Goal: Task Accomplishment & Management: Manage account settings

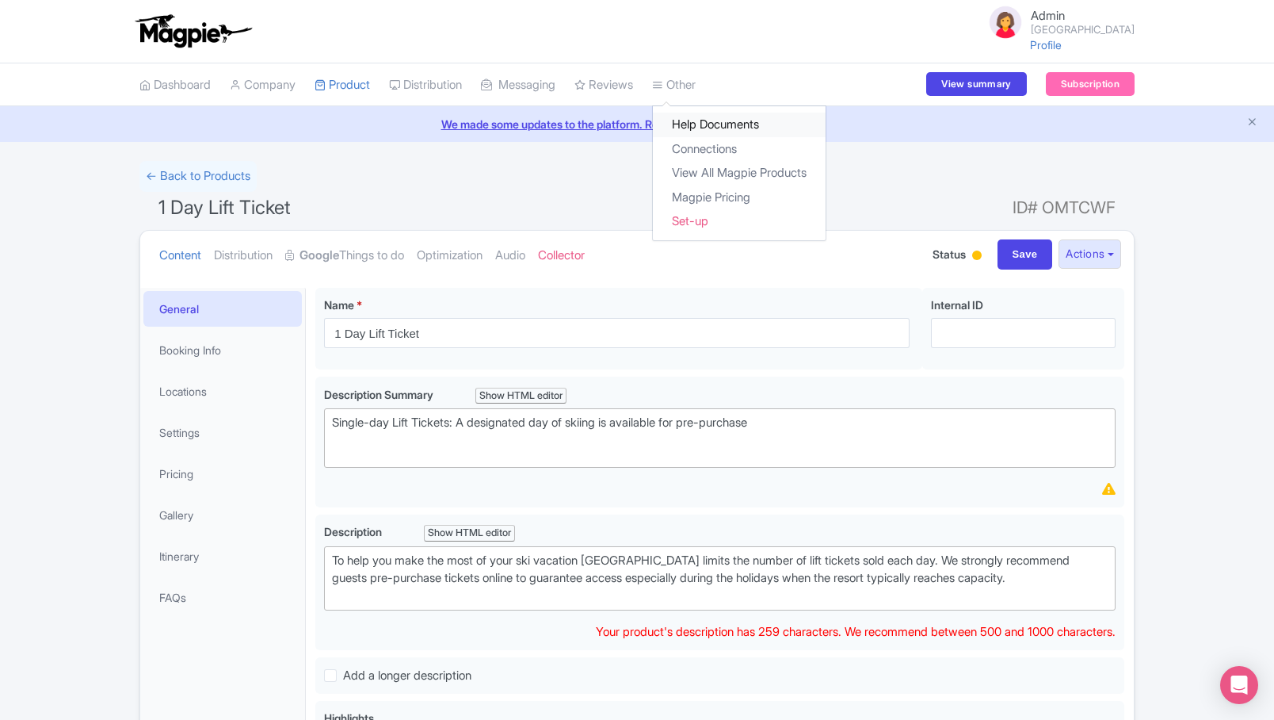
click at [736, 118] on link "Help Documents" at bounding box center [739, 125] width 173 height 25
click at [712, 153] on link "Connections" at bounding box center [739, 149] width 173 height 25
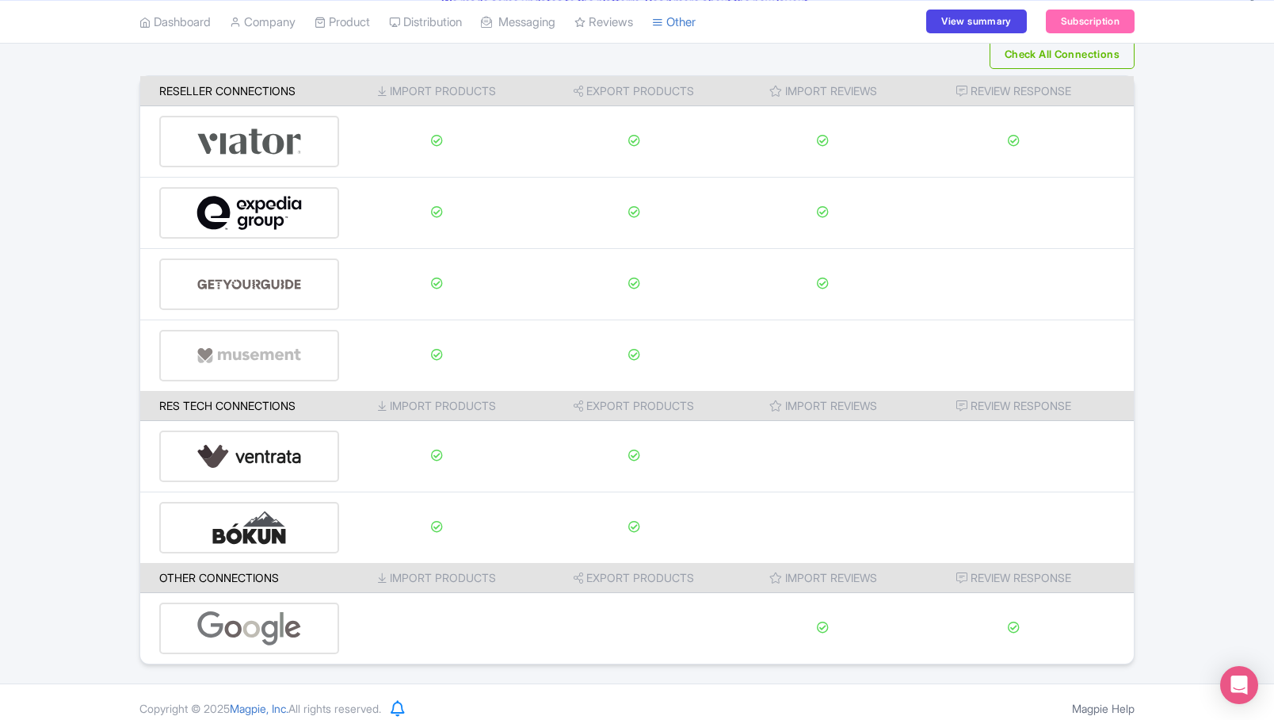
scroll to position [135, 0]
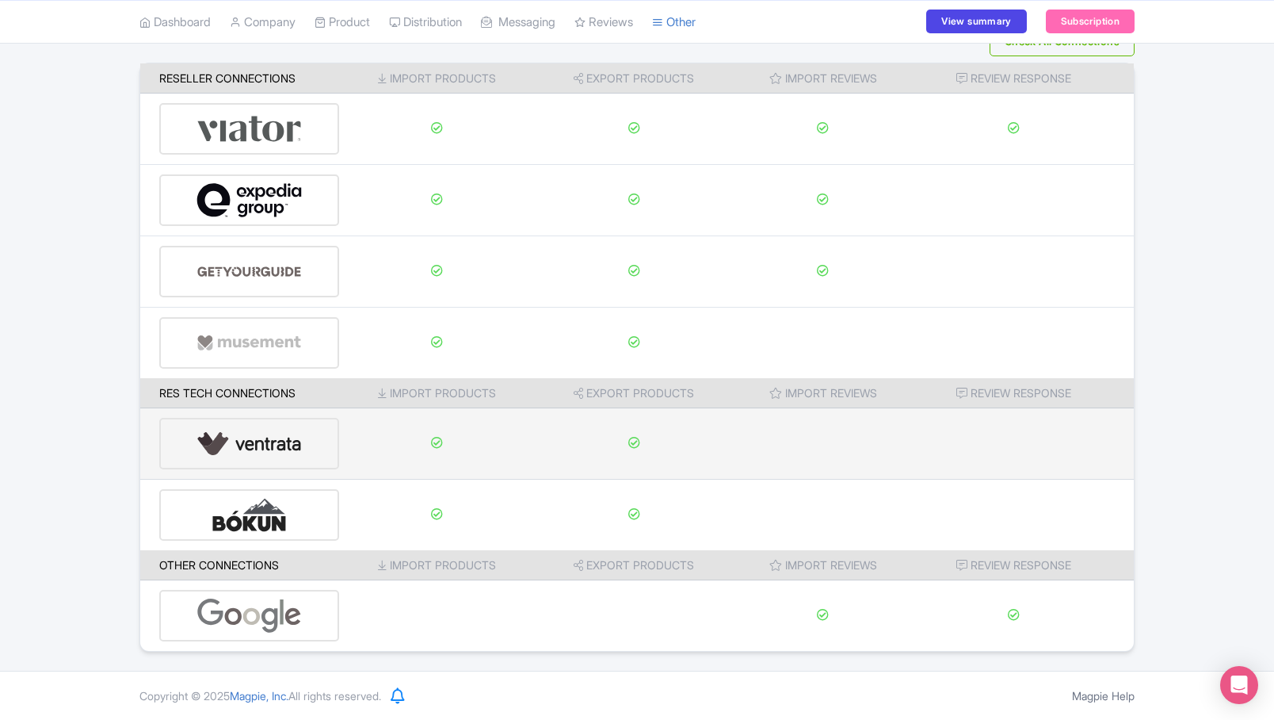
click at [276, 450] on img at bounding box center [250, 443] width 106 height 48
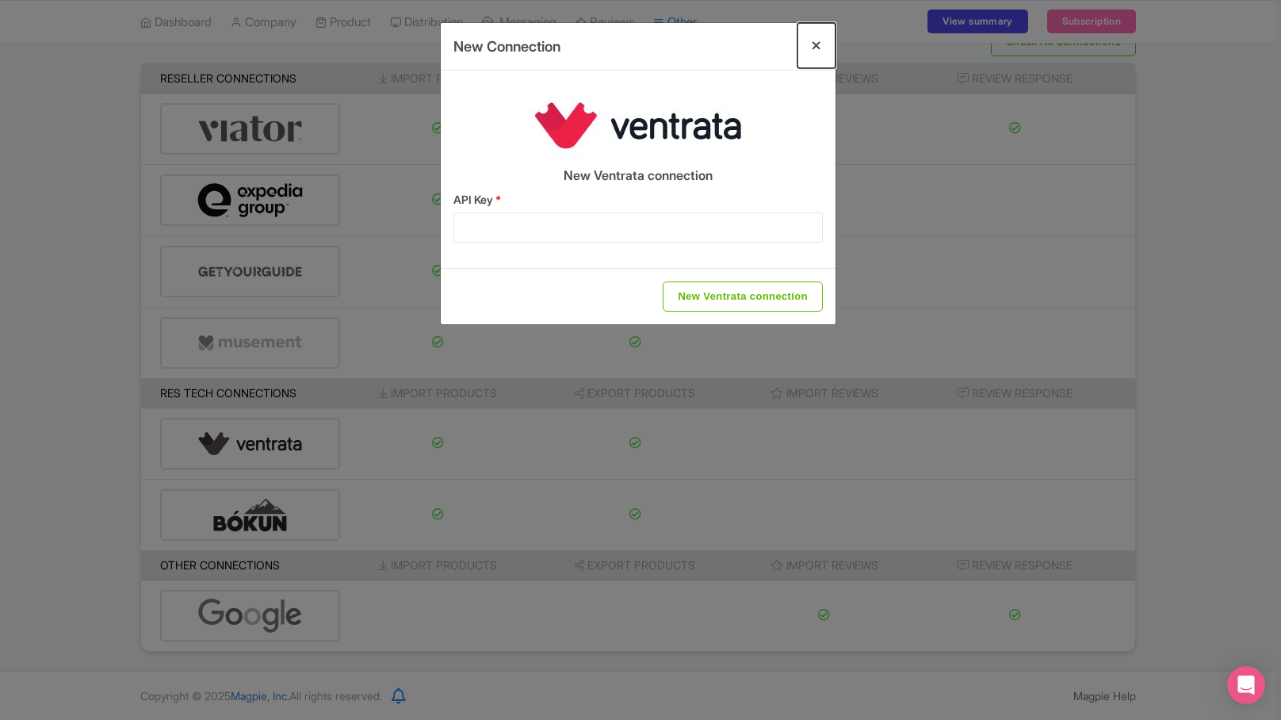
click at [818, 41] on button "Close" at bounding box center [816, 45] width 38 height 45
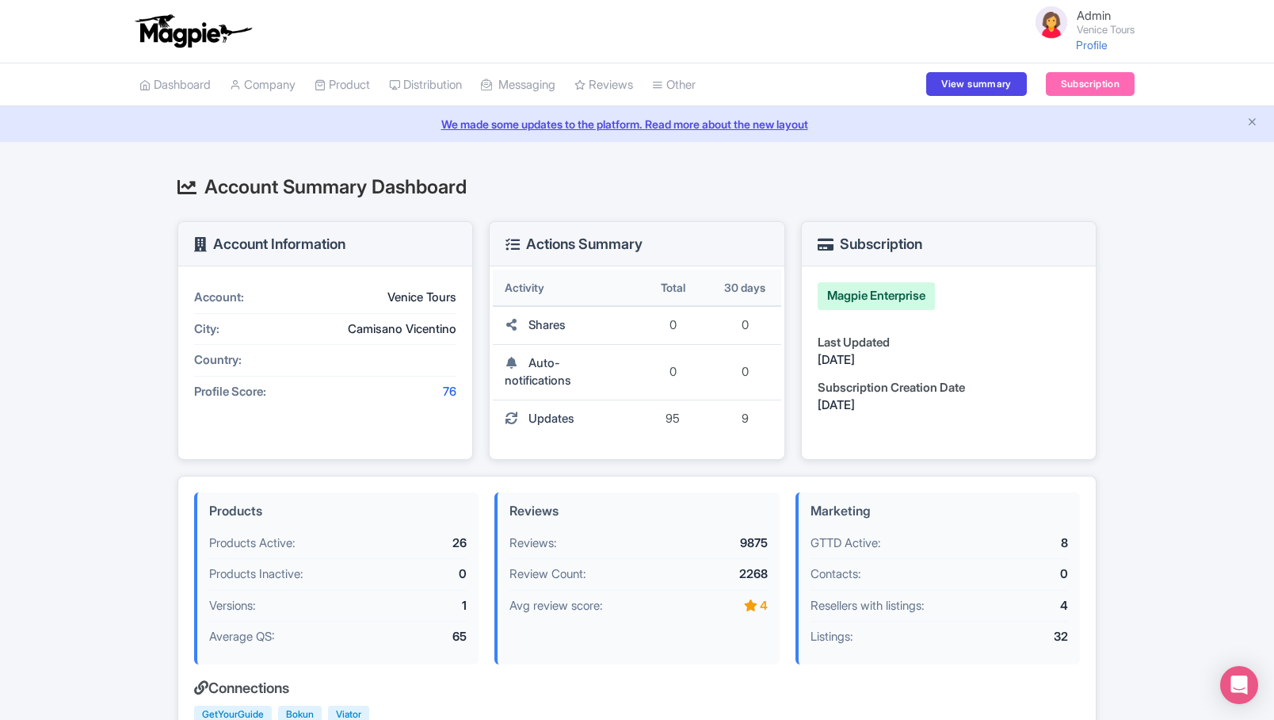
click at [1097, 32] on small "Venice Tours" at bounding box center [1106, 30] width 58 height 10
click at [1057, 113] on link "Settings" at bounding box center [1059, 112] width 151 height 25
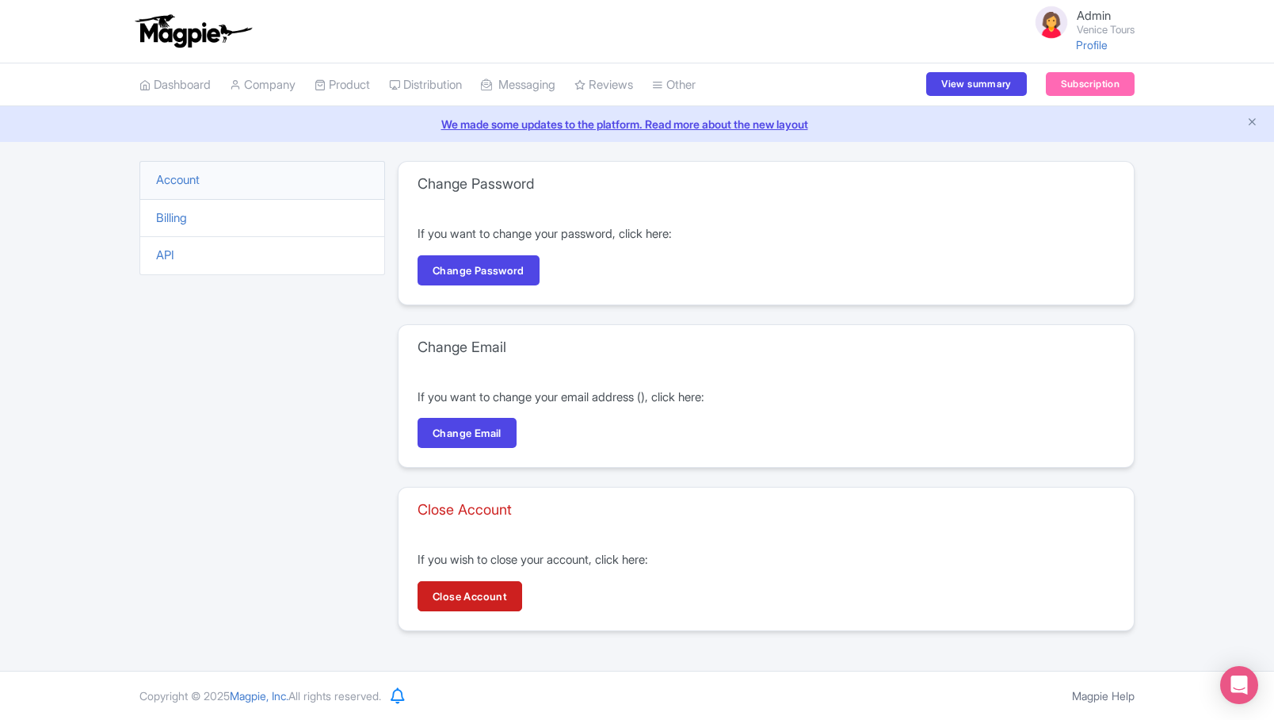
click at [165, 225] on li "Billing" at bounding box center [262, 218] width 246 height 39
click at [167, 216] on link "Billing" at bounding box center [171, 217] width 31 height 15
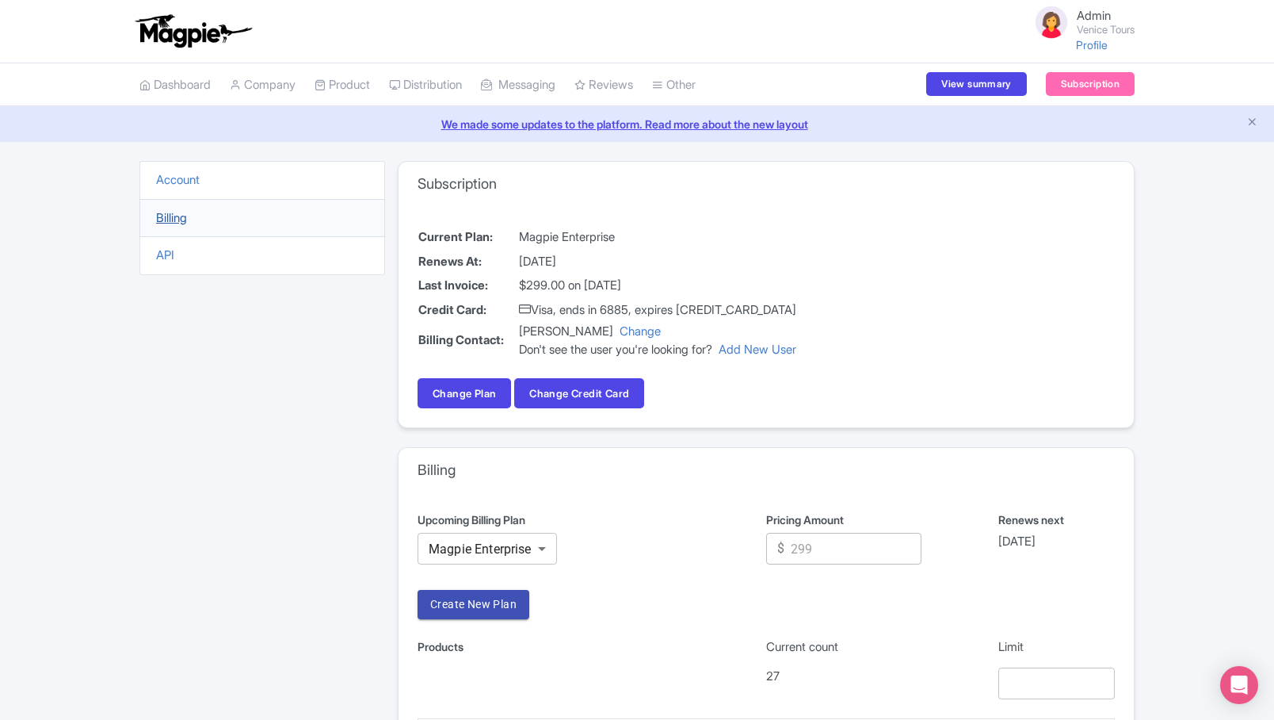
click at [160, 212] on link "Billing" at bounding box center [171, 217] width 31 height 15
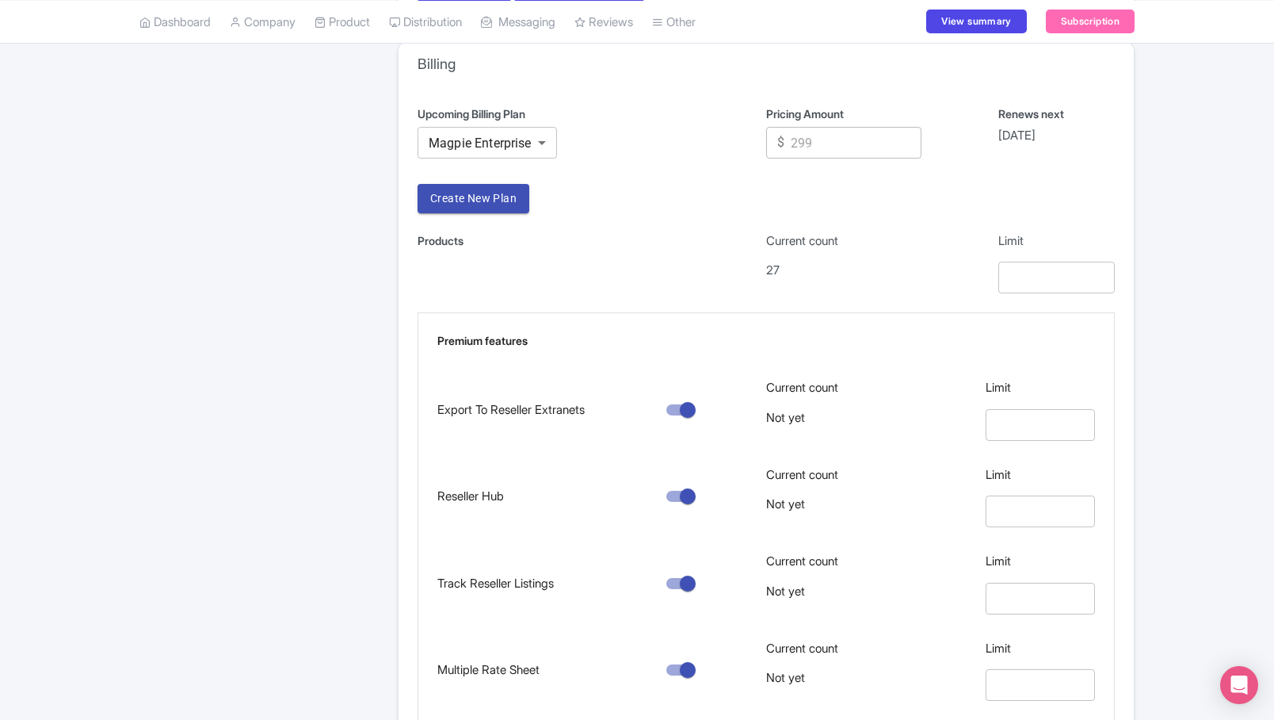
scroll to position [507, 0]
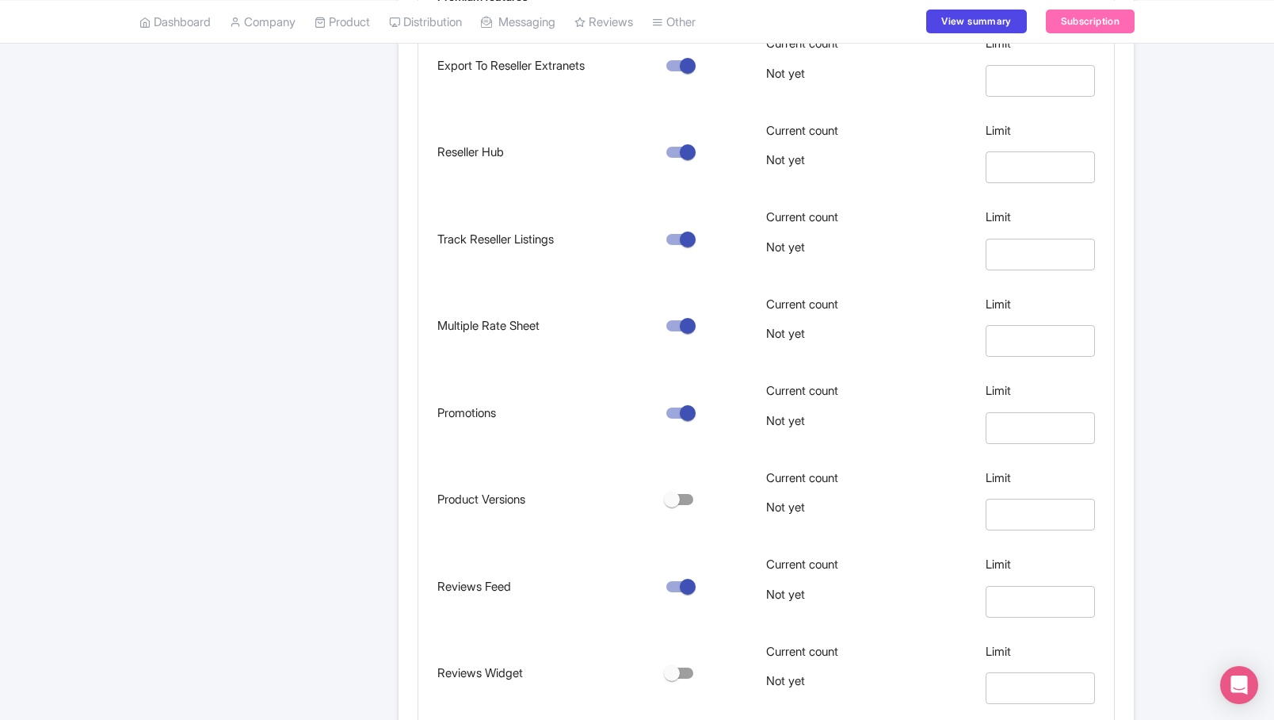
scroll to position [871, 0]
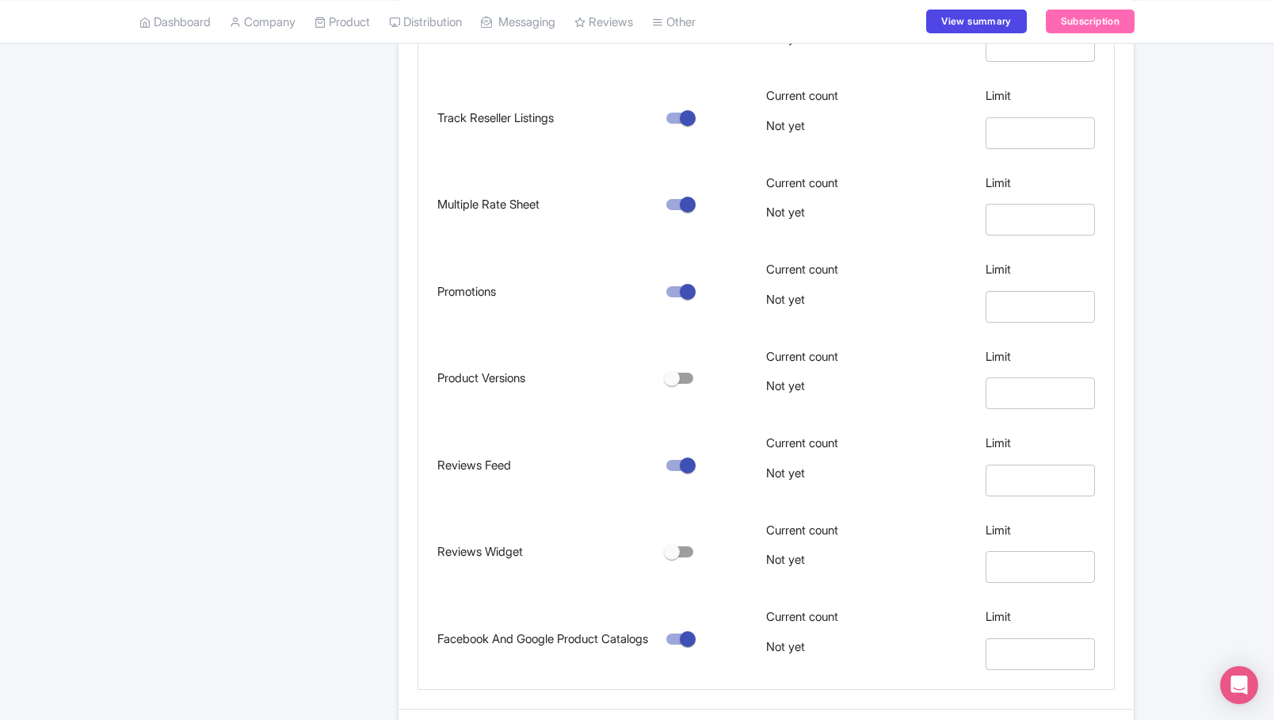
click at [679, 376] on input "secondary checkbox" at bounding box center [672, 378] width 90 height 30
checkbox input "true"
click at [685, 552] on input "secondary checkbox" at bounding box center [672, 552] width 90 height 30
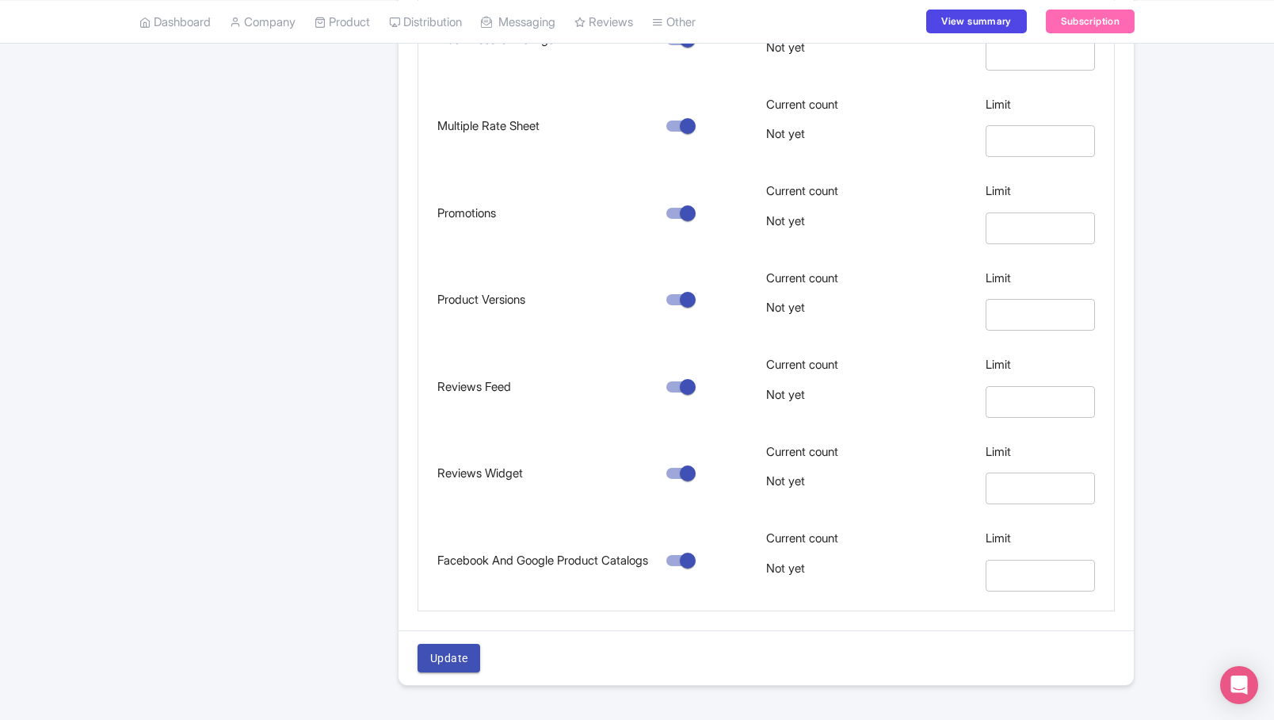
scroll to position [1003, 0]
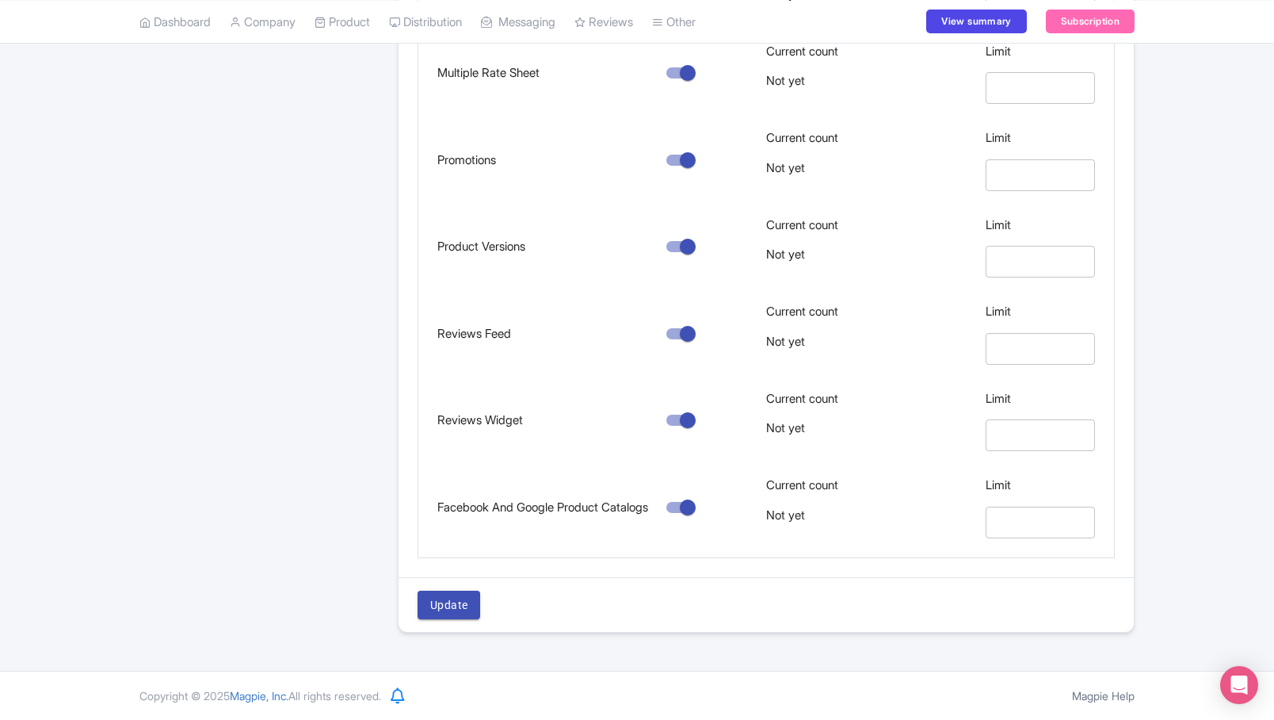
click at [674, 415] on input "secondary checkbox" at bounding box center [688, 420] width 90 height 30
checkbox input "false"
click at [444, 608] on span "Update" at bounding box center [448, 605] width 37 height 20
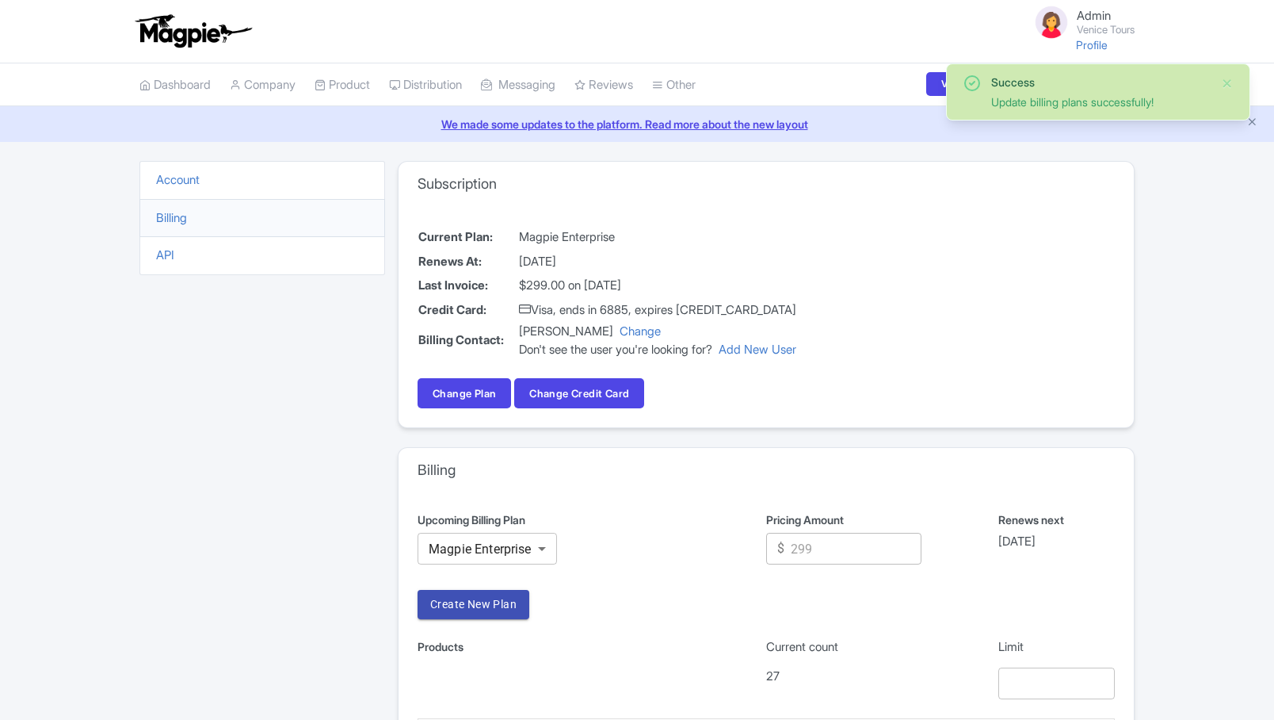
scroll to position [1003, 0]
